Goal: Transaction & Acquisition: Book appointment/travel/reservation

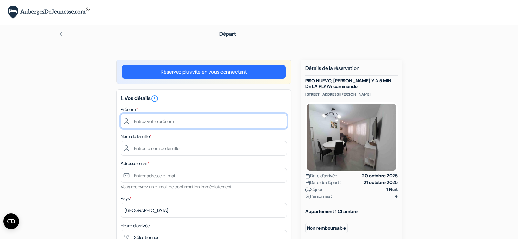
click at [211, 118] on input "text" at bounding box center [204, 121] width 166 height 15
type input "[PERSON_NAME]"
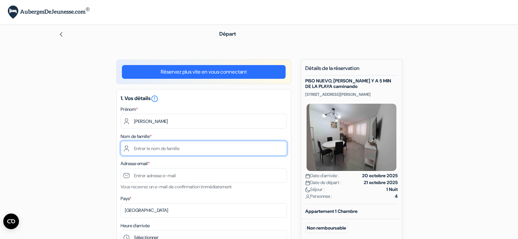
type input "[PERSON_NAME]"
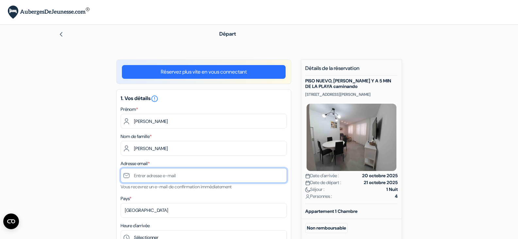
type input "[EMAIL_ADDRESS][DOMAIN_NAME]"
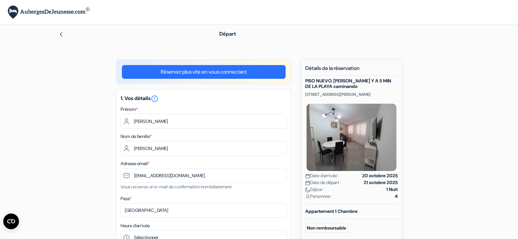
type input "0664145701"
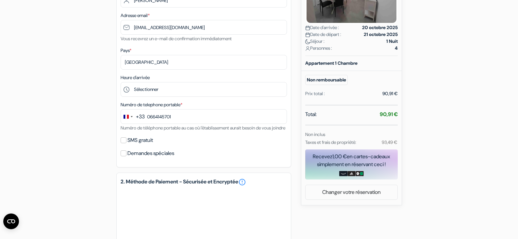
scroll to position [149, 0]
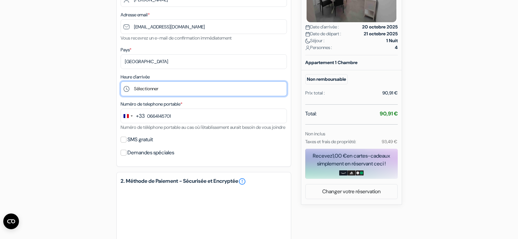
click at [165, 89] on select "Sélectionner 16:00 17:00 18:00 19:00 20:00" at bounding box center [204, 88] width 166 height 15
select select "16"
click at [121, 81] on select "Sélectionner 16:00 17:00 18:00 19:00 20:00" at bounding box center [204, 88] width 166 height 15
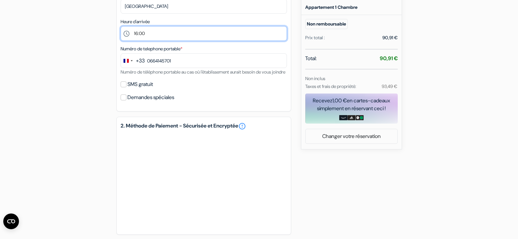
scroll to position [205, 0]
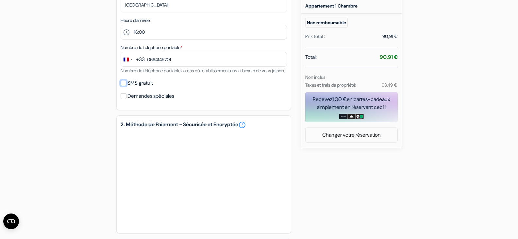
click at [124, 86] on input "SMS gratuit" at bounding box center [124, 83] width 6 height 6
checkbox input "true"
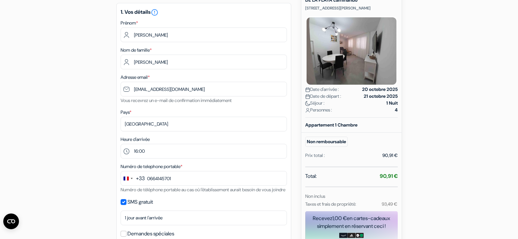
scroll to position [0, 0]
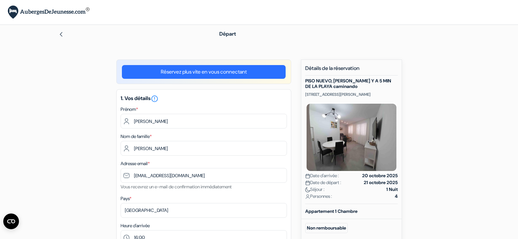
click at [62, 34] on img at bounding box center [60, 34] width 5 height 5
